Goal: Task Accomplishment & Management: Complete application form

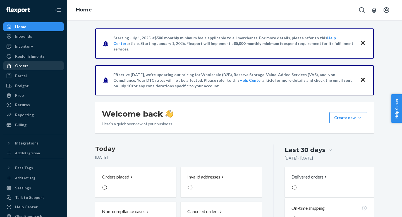
click at [33, 64] on div "Orders" at bounding box center [33, 66] width 59 height 8
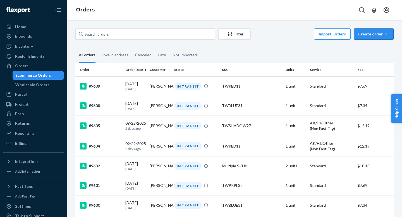
click at [376, 35] on div "Create order" at bounding box center [373, 34] width 31 height 6
click at [372, 45] on span "Ecommerce order" at bounding box center [376, 47] width 35 height 4
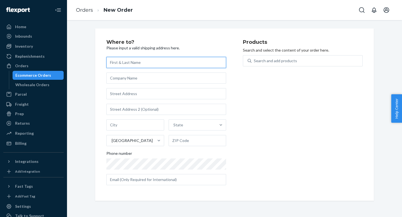
paste input "[PERSON_NAME]"
type input "[PERSON_NAME]"
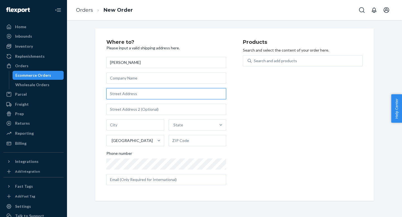
click at [119, 93] on input "text" at bounding box center [166, 93] width 120 height 11
paste input "[STREET_ADDRESS]"
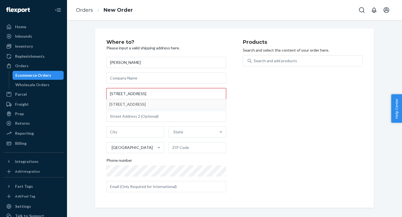
type input "[STREET_ADDRESS]"
type input "[GEOGRAPHIC_DATA][PERSON_NAME]"
type input "95139"
type input "7178 Golf Course Ln"
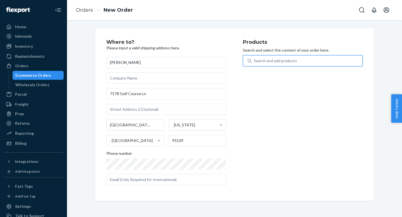
click at [258, 60] on div "Search and add products" at bounding box center [274, 61] width 43 height 6
click at [254, 60] on input "0 results available. Use Up and Down to choose options, press Enter to select t…" at bounding box center [253, 61] width 1 height 6
paste input "TWBLUE31"
type input "TWBLUE31"
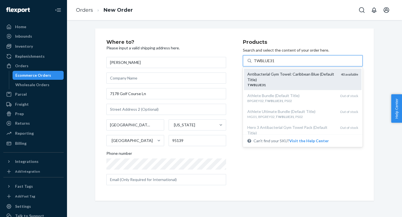
click at [265, 77] on div "Antibacterial Gym Towel: Caribbean Blue (Default Title)" at bounding box center [291, 76] width 89 height 11
click at [265, 64] on input "TWBLUE31" at bounding box center [263, 61] width 21 height 6
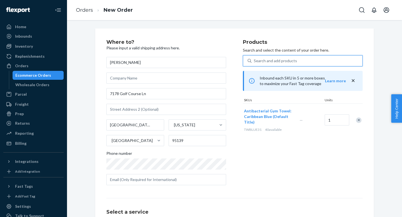
click at [267, 60] on div "Search and add products" at bounding box center [274, 61] width 43 height 6
click at [254, 60] on input "0 results available. Use Up and Down to choose options, press Enter to select t…" at bounding box center [253, 61] width 1 height 6
paste input "TWWAVE30"
type input "TWWAVE30"
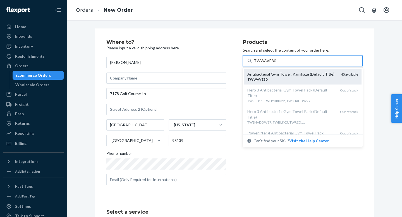
click at [268, 78] on div "TWWAVE30" at bounding box center [291, 79] width 89 height 5
click at [268, 64] on input "TWWAVE30" at bounding box center [264, 61] width 23 height 6
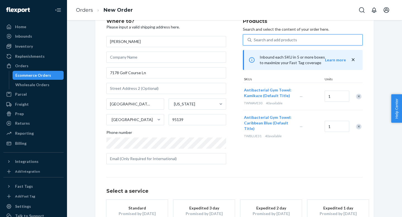
scroll to position [65, 0]
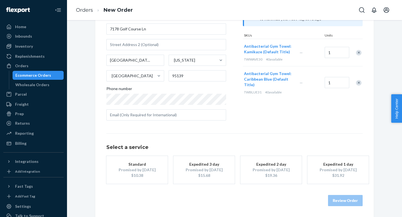
click at [136, 180] on button "Standard Promised by [DATE] $10.38" at bounding box center [136, 170] width 61 height 28
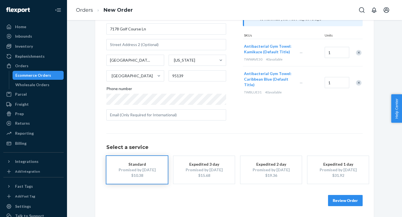
click at [335, 200] on button "Review Order" at bounding box center [345, 200] width 35 height 11
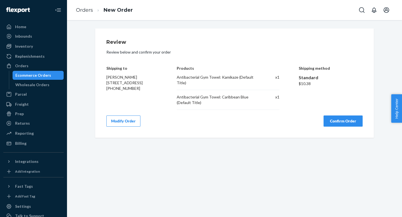
click at [342, 122] on button "Confirm Order" at bounding box center [342, 120] width 39 height 11
